Goal: Find specific page/section: Find specific page/section

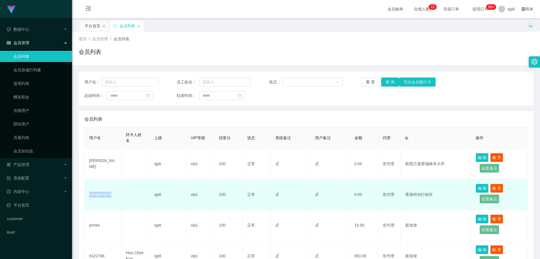
click at [88, 195] on td "Hongks9879" at bounding box center [103, 194] width 37 height 31
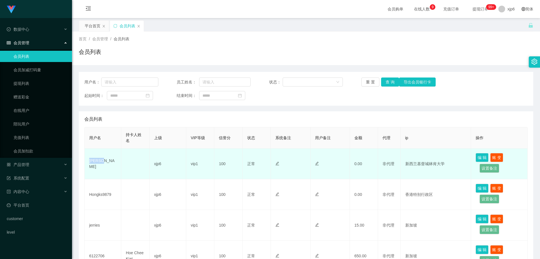
drag, startPoint x: 102, startPoint y: 161, endPoint x: 87, endPoint y: 163, distance: 15.4
click at [87, 163] on td "[PERSON_NAME]" at bounding box center [103, 163] width 37 height 31
copy td "[PERSON_NAME]"
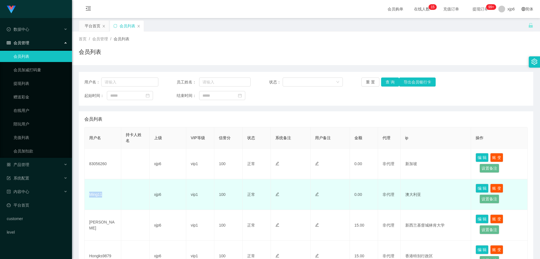
click at [89, 194] on td "Ming11" at bounding box center [103, 194] width 37 height 31
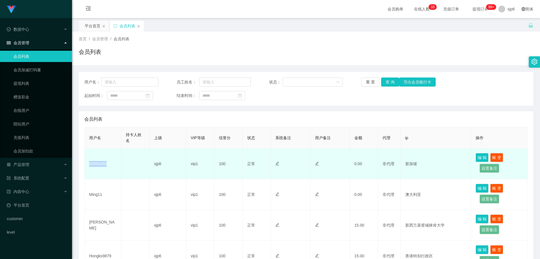
drag, startPoint x: 111, startPoint y: 167, endPoint x: 89, endPoint y: 167, distance: 22.5
click at [89, 167] on td "83056260" at bounding box center [103, 163] width 37 height 31
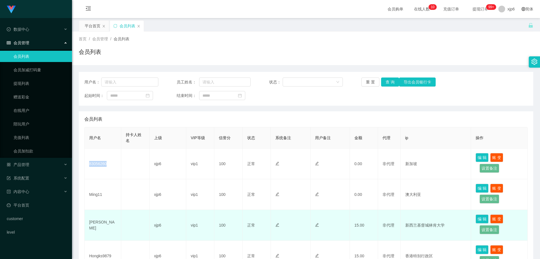
copy td "83056260"
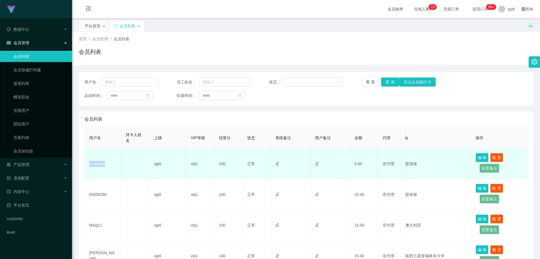
click at [89, 165] on td "Huathuat" at bounding box center [103, 163] width 37 height 31
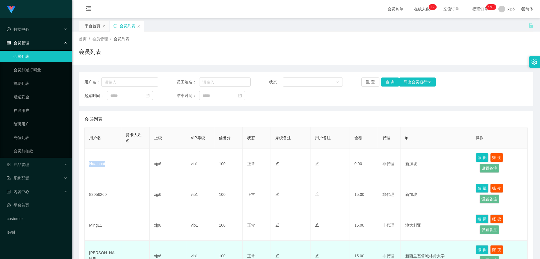
scroll to position [56, 0]
